Goal: Check status: Check status

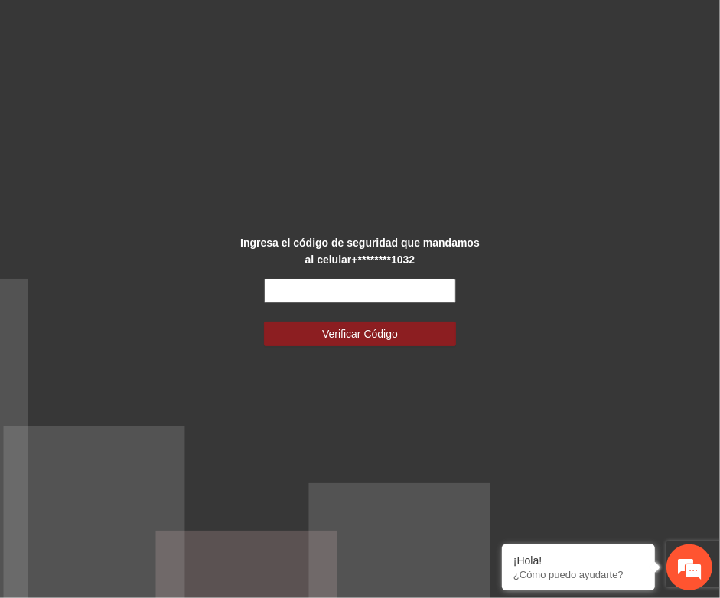
click at [299, 287] on input "text" at bounding box center [360, 291] width 192 height 25
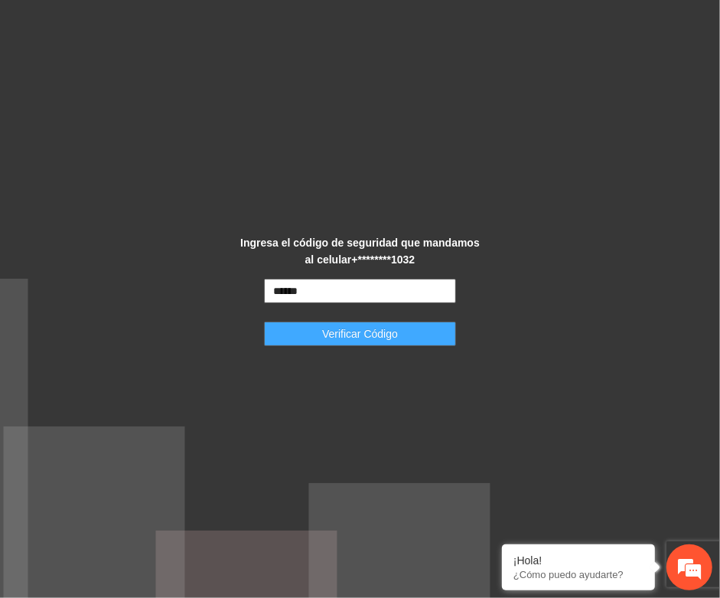
type input "******"
click at [362, 335] on span "Verificar Código" at bounding box center [360, 333] width 76 height 17
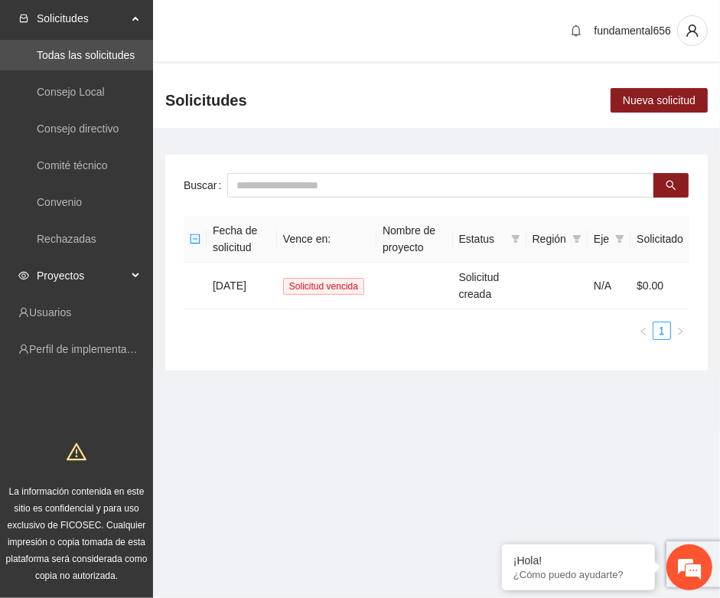
click at [131, 272] on div "Proyectos" at bounding box center [76, 275] width 153 height 31
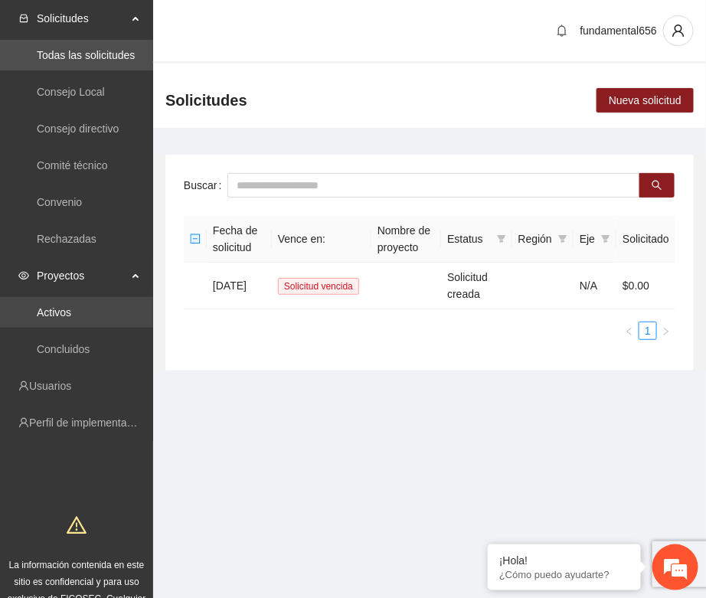
click at [58, 319] on link "Activos" at bounding box center [54, 312] width 34 height 12
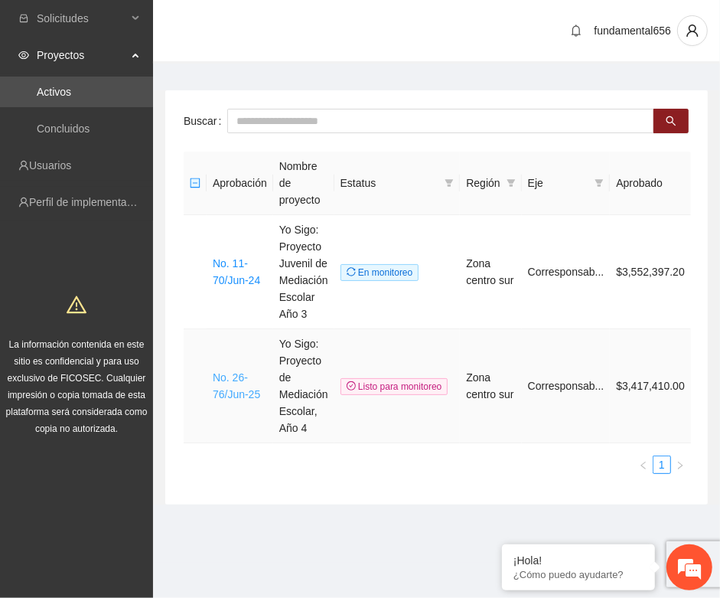
click at [239, 384] on link "No. 26-76/Jun-25" at bounding box center [236, 385] width 47 height 29
